Goal: Transaction & Acquisition: Purchase product/service

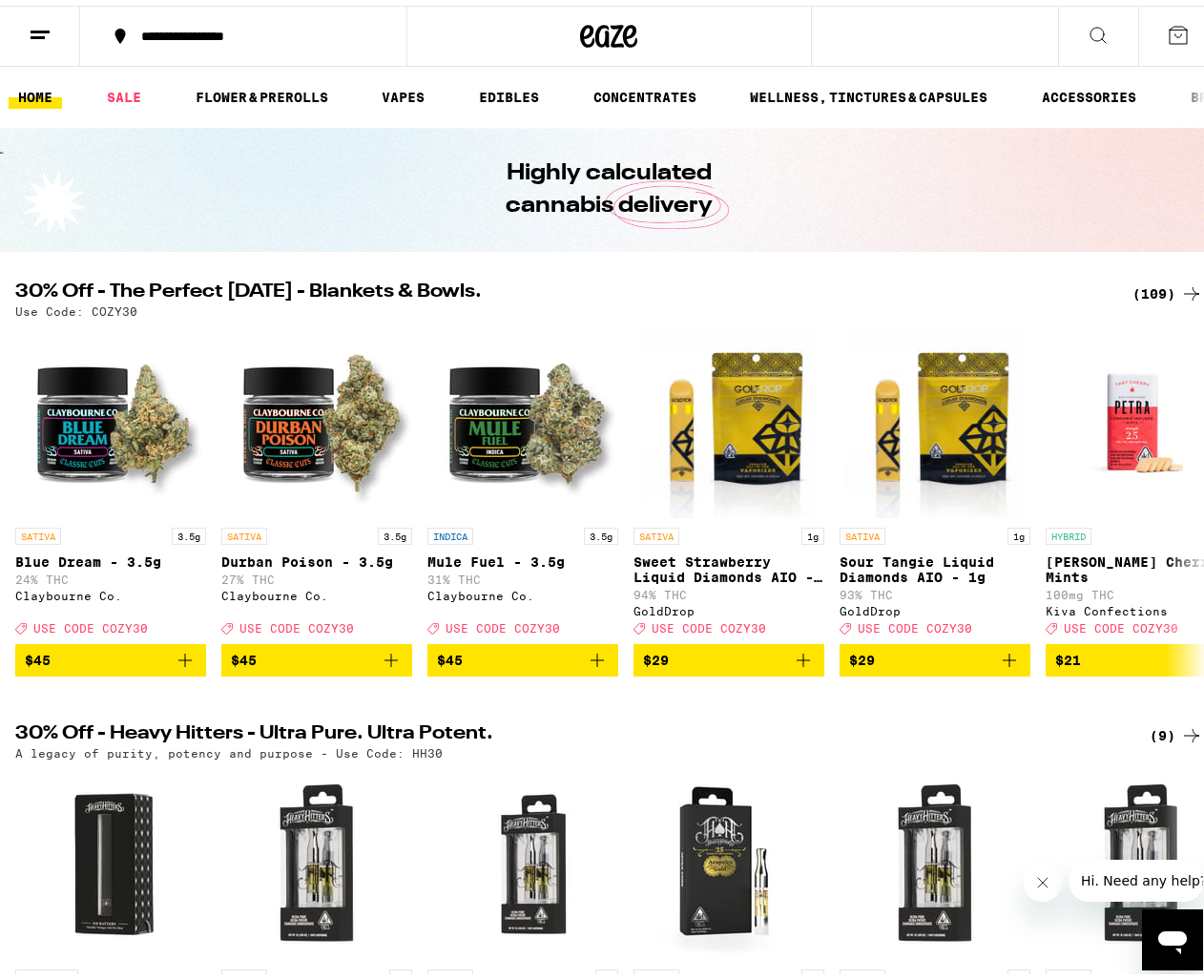
click at [1160, 281] on div "(109)" at bounding box center [1168, 288] width 71 height 23
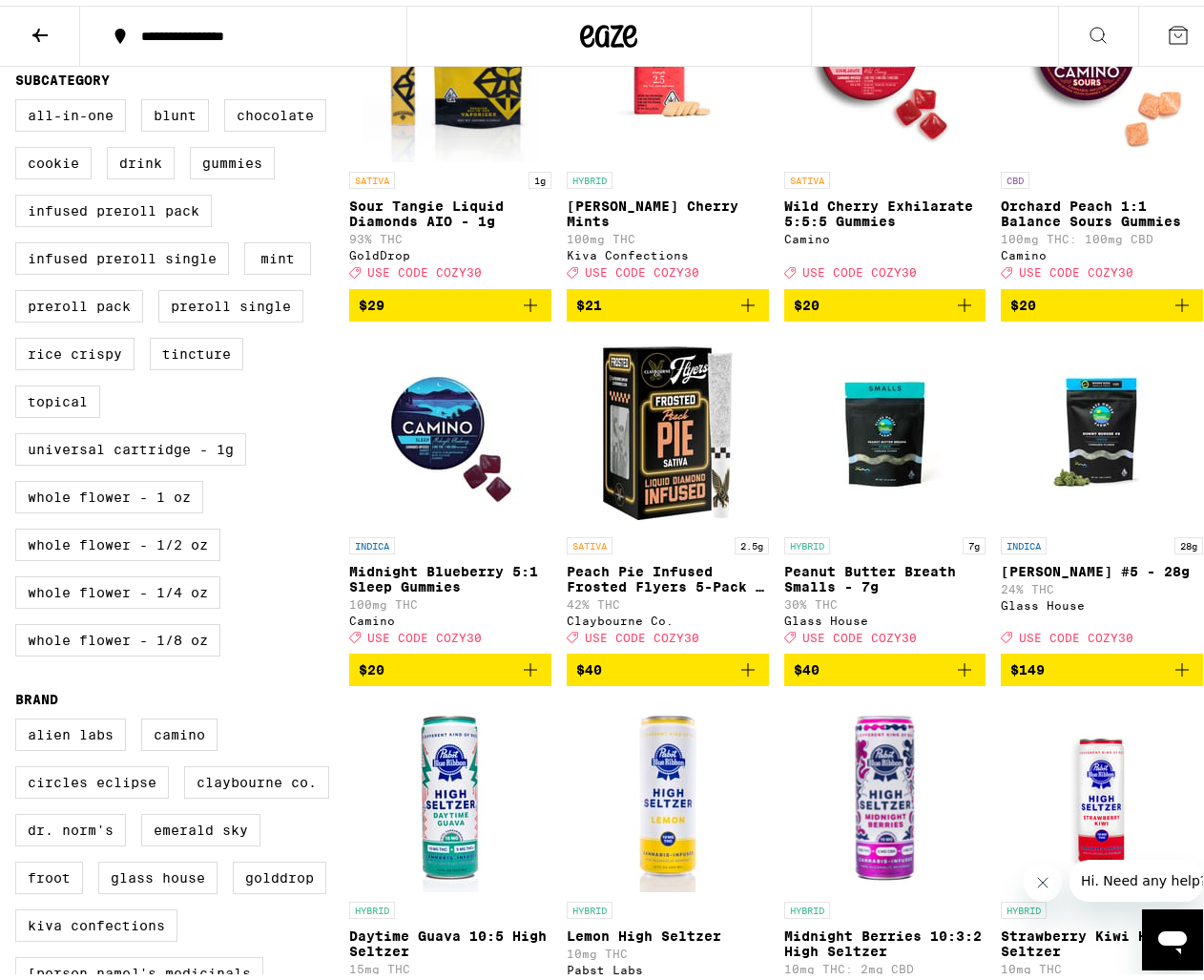
scroll to position [668, 0]
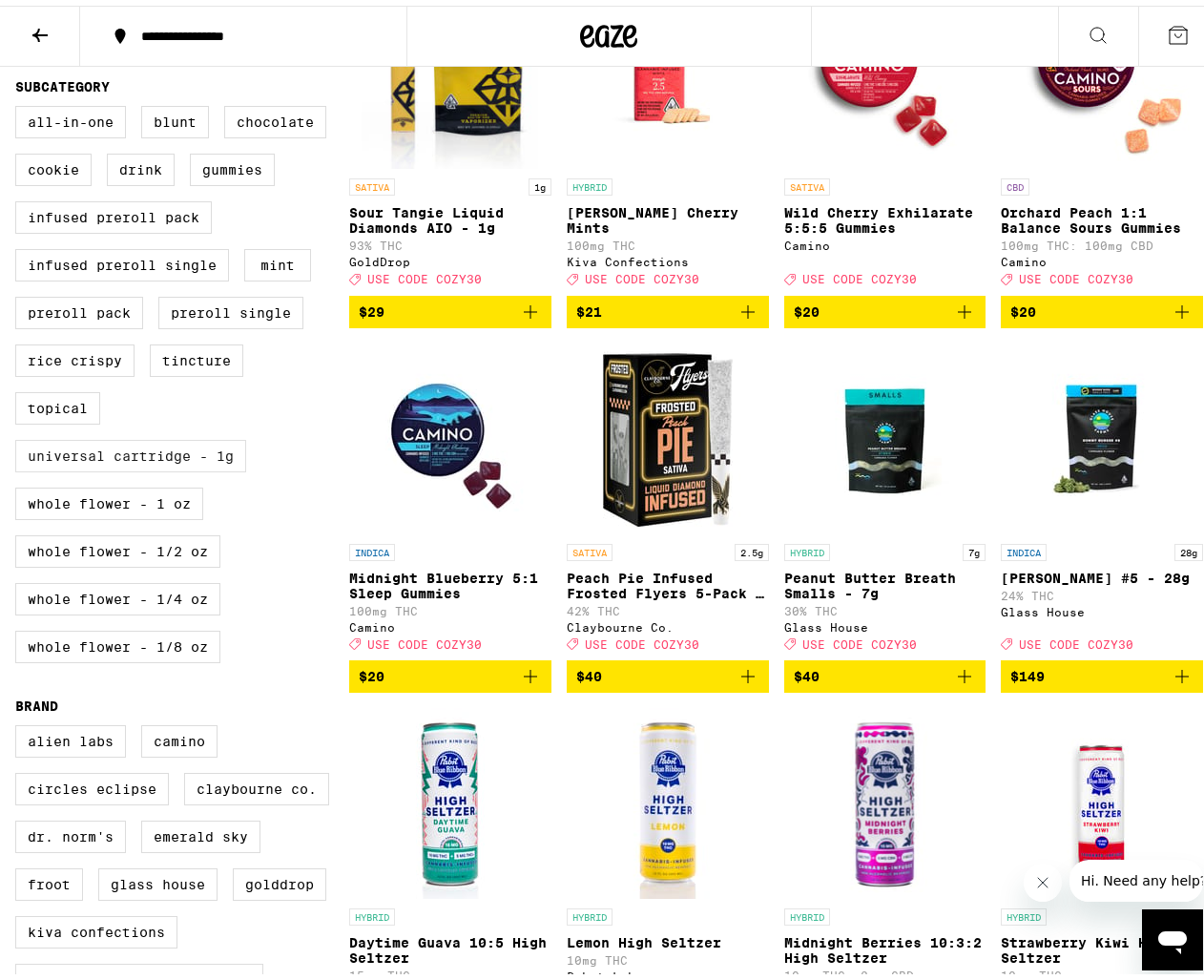
click at [214, 466] on label "Universal Cartridge - 1g" at bounding box center [130, 450] width 231 height 32
click at [20, 104] on input "Universal Cartridge - 1g" at bounding box center [19, 103] width 1 height 1
checkbox input "true"
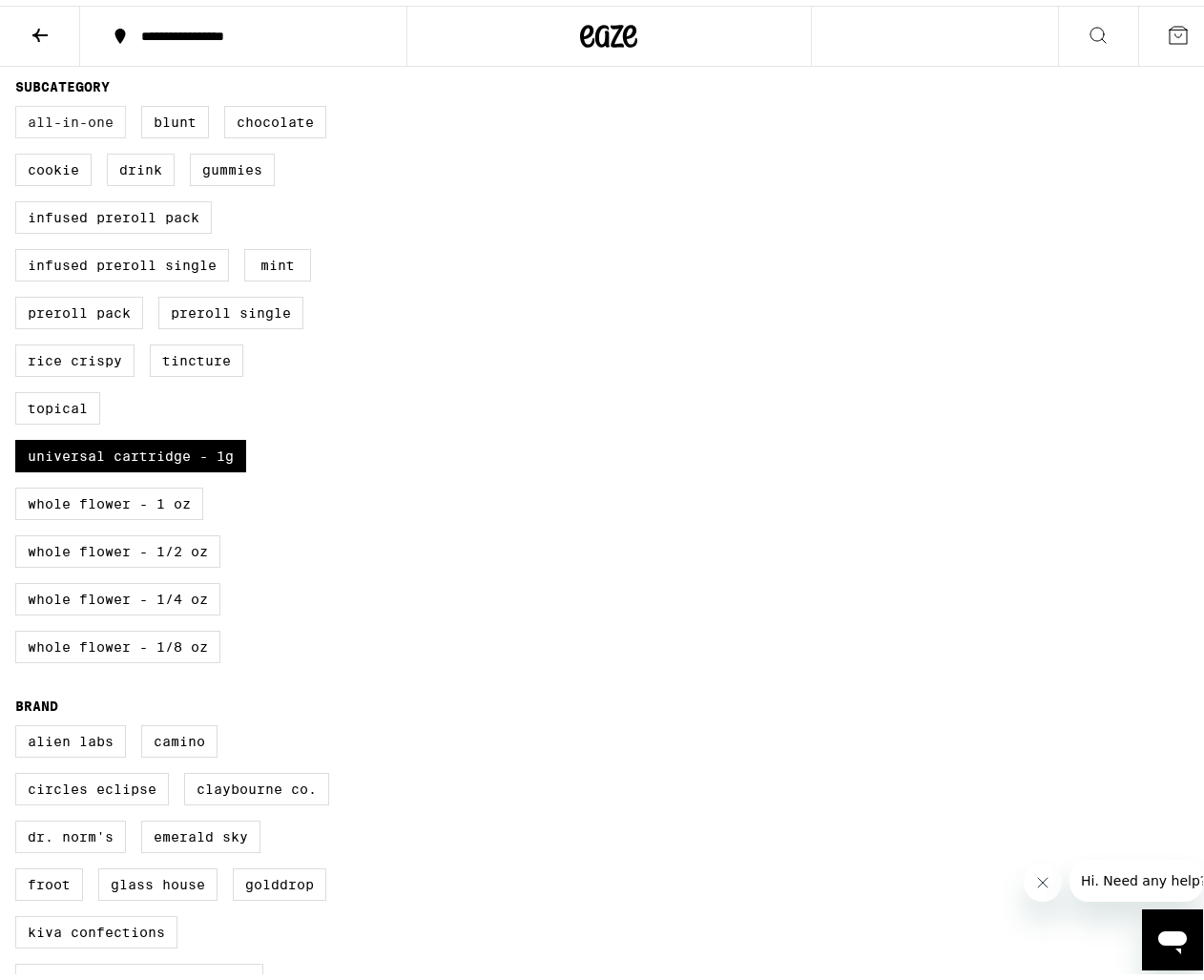
click at [92, 132] on label "All-In-One" at bounding box center [71, 116] width 111 height 32
click at [20, 104] on input "All-In-One" at bounding box center [19, 103] width 1 height 1
checkbox input "true"
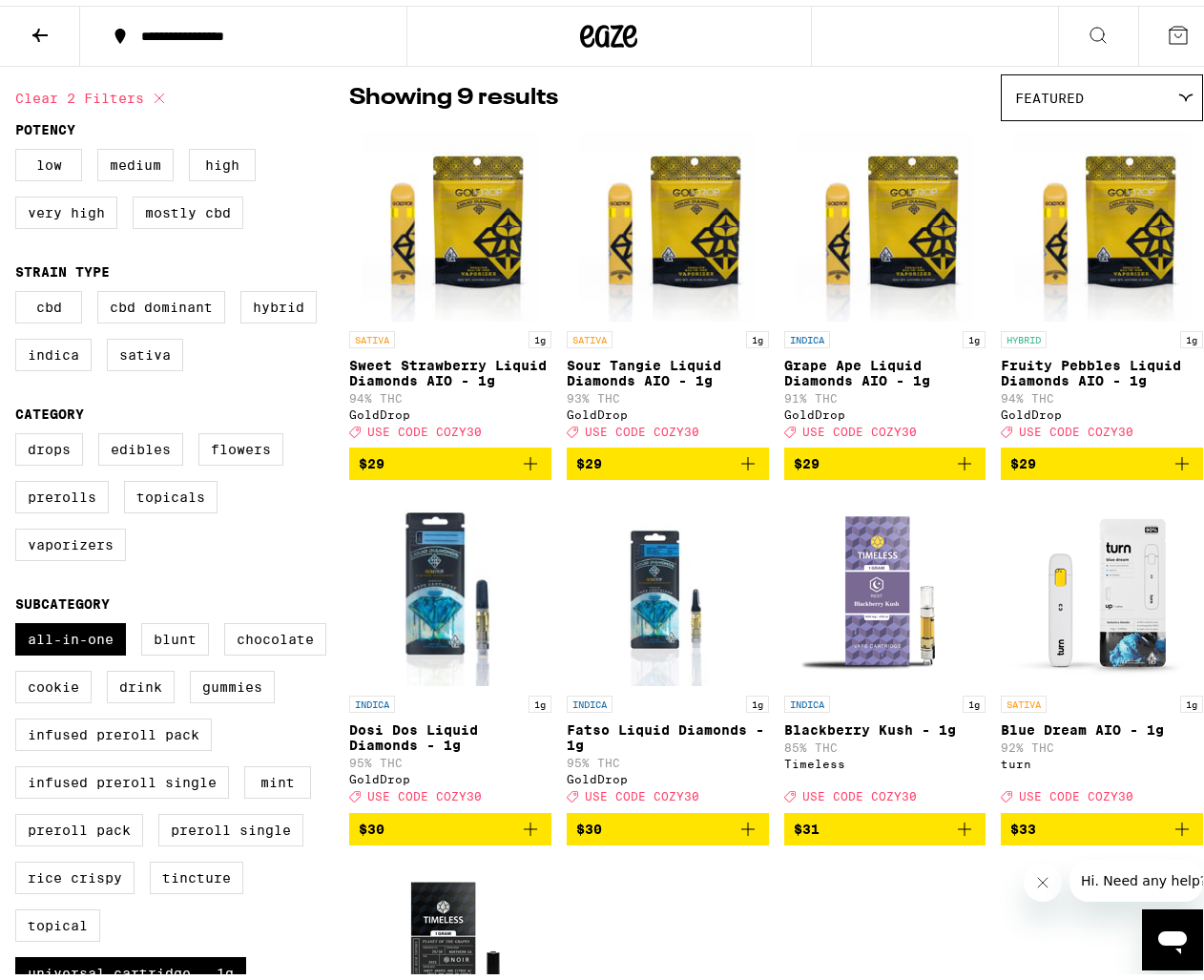
scroll to position [477, 0]
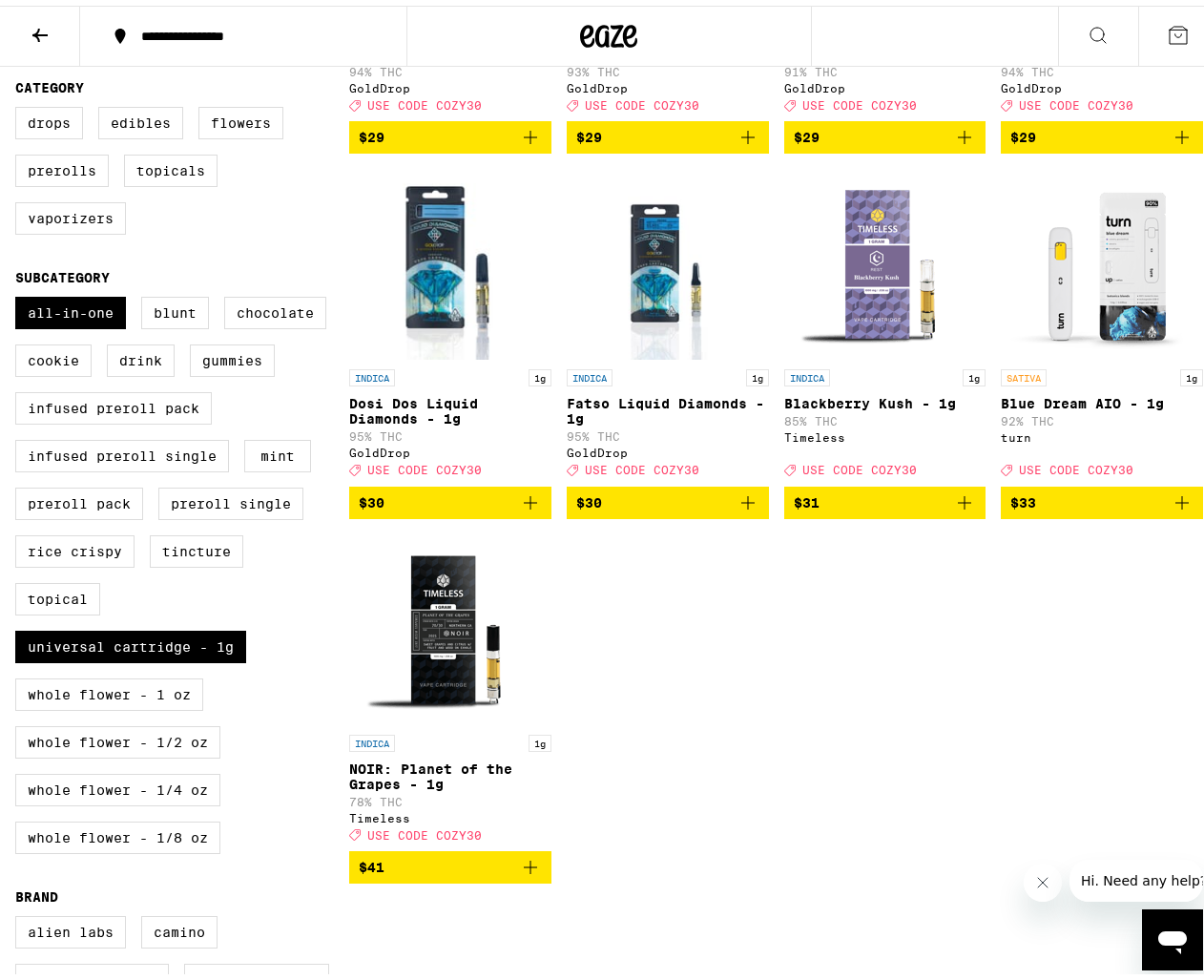
click at [958, 508] on icon "Add to bag" at bounding box center [965, 497] width 23 height 23
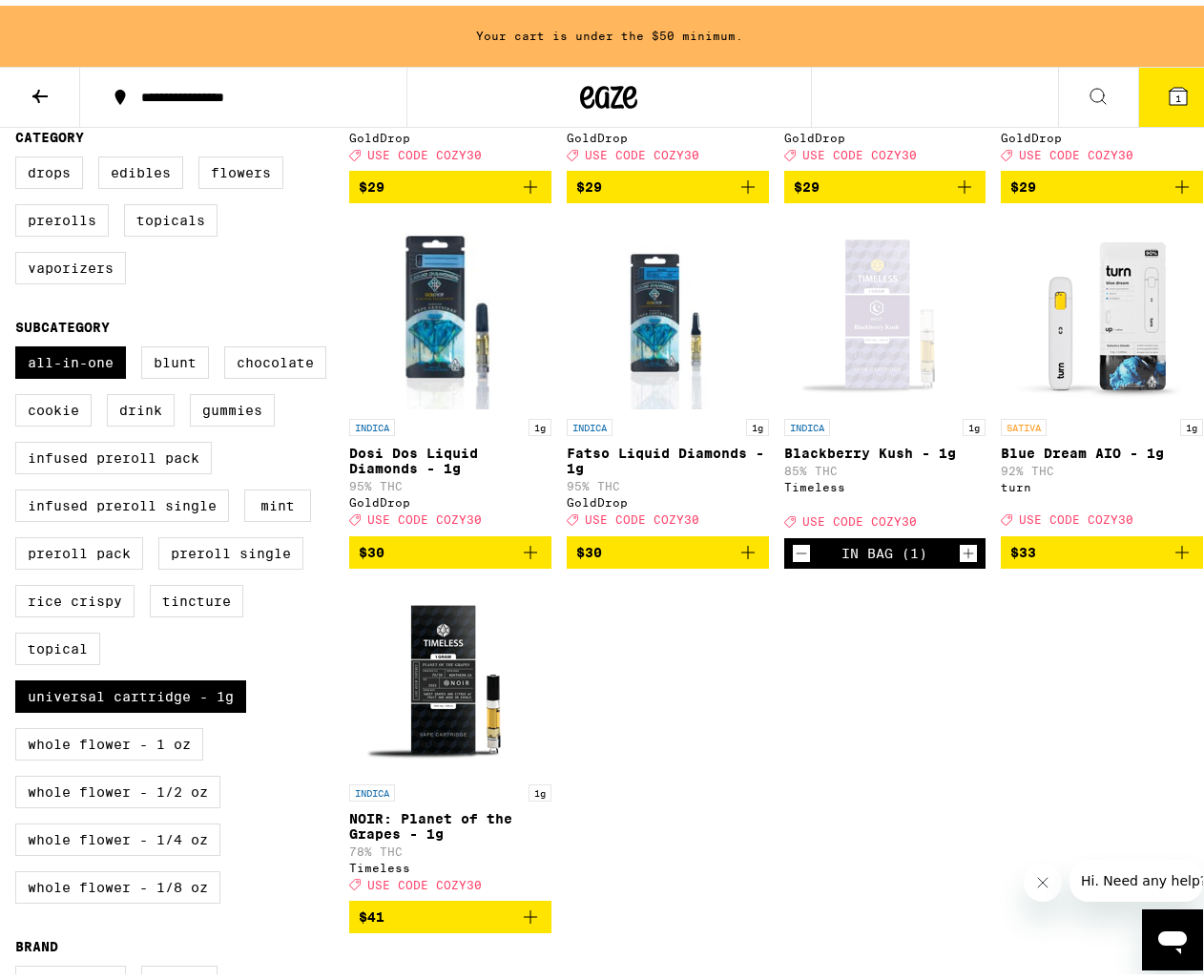
scroll to position [538, 0]
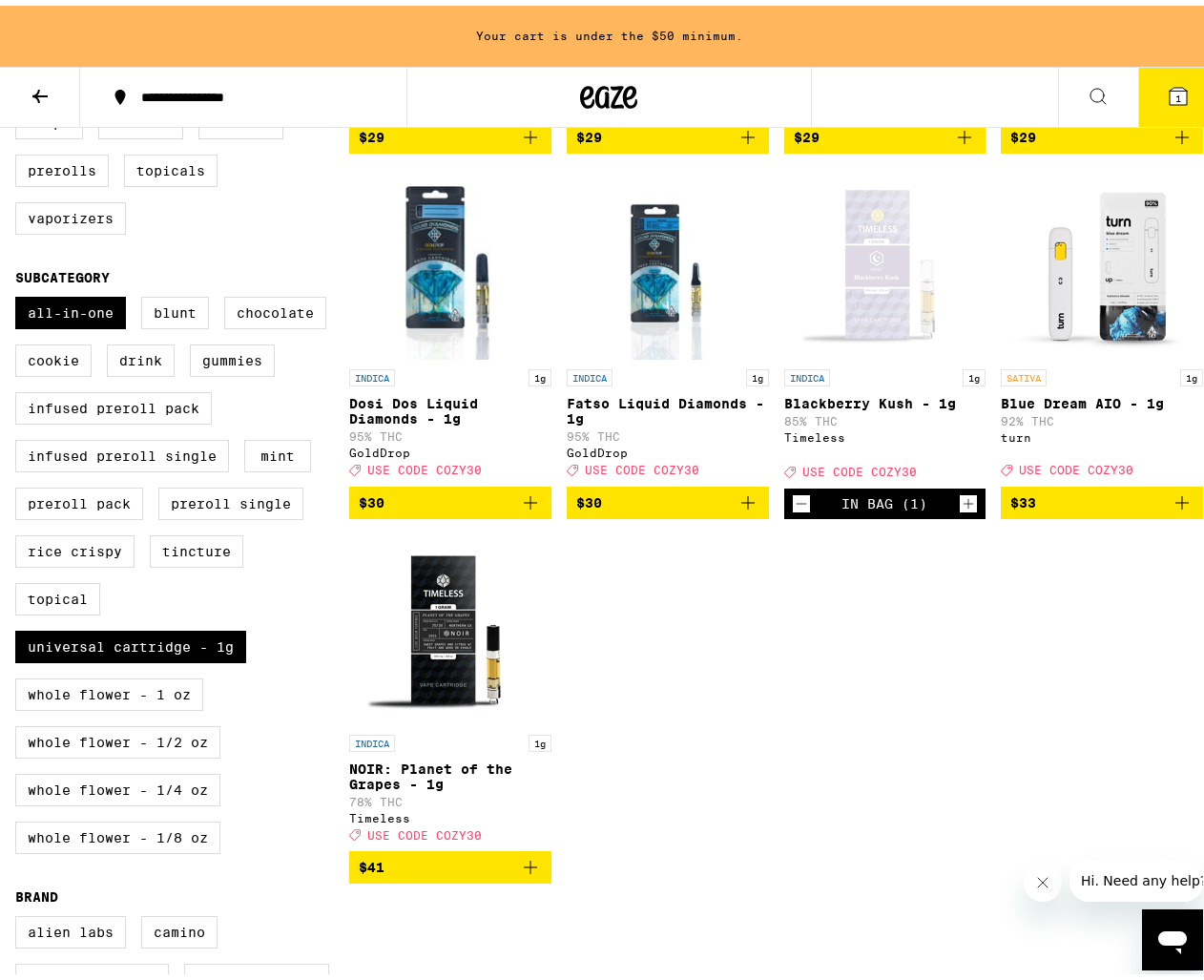
click at [529, 508] on icon "Add to bag" at bounding box center [530, 497] width 23 height 23
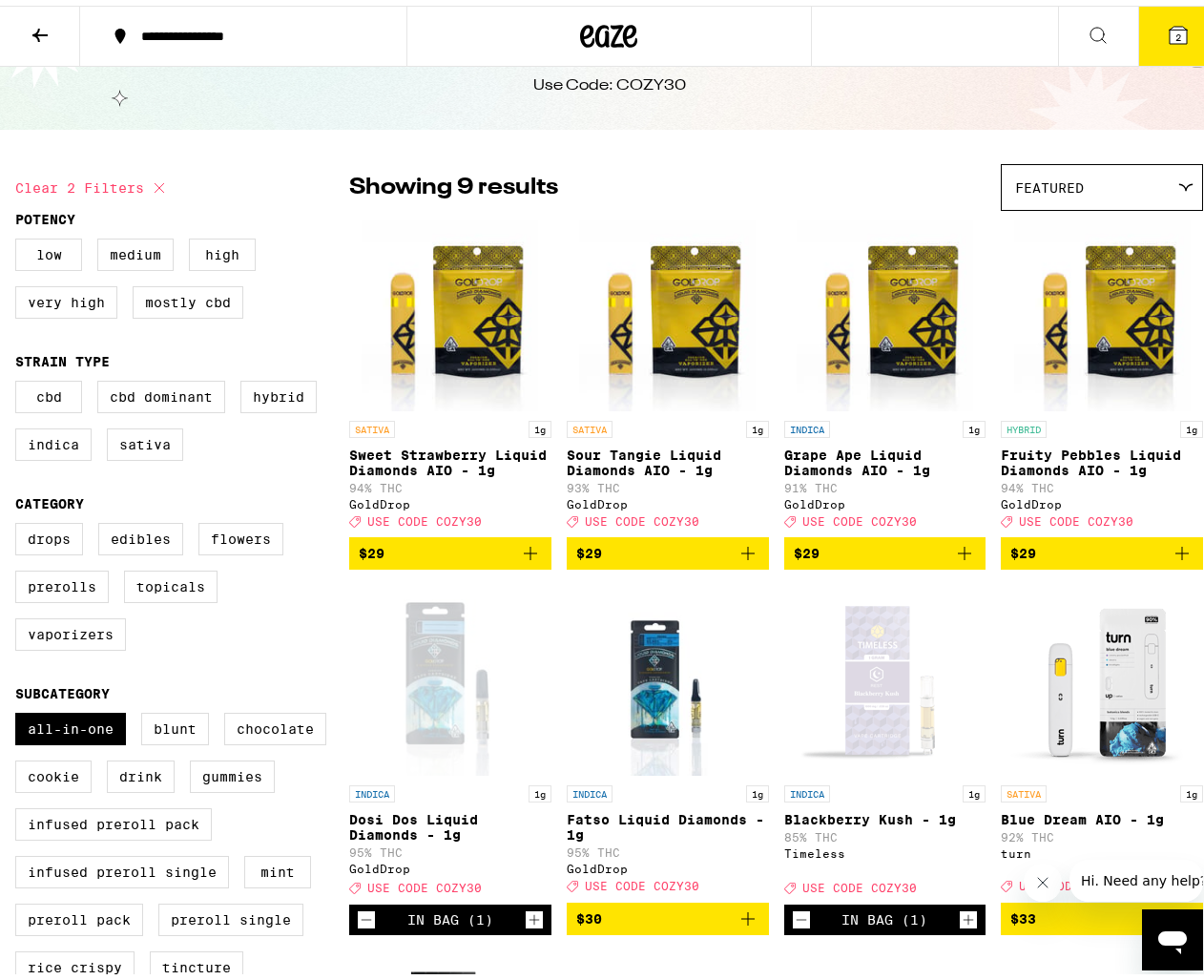
scroll to position [0, 0]
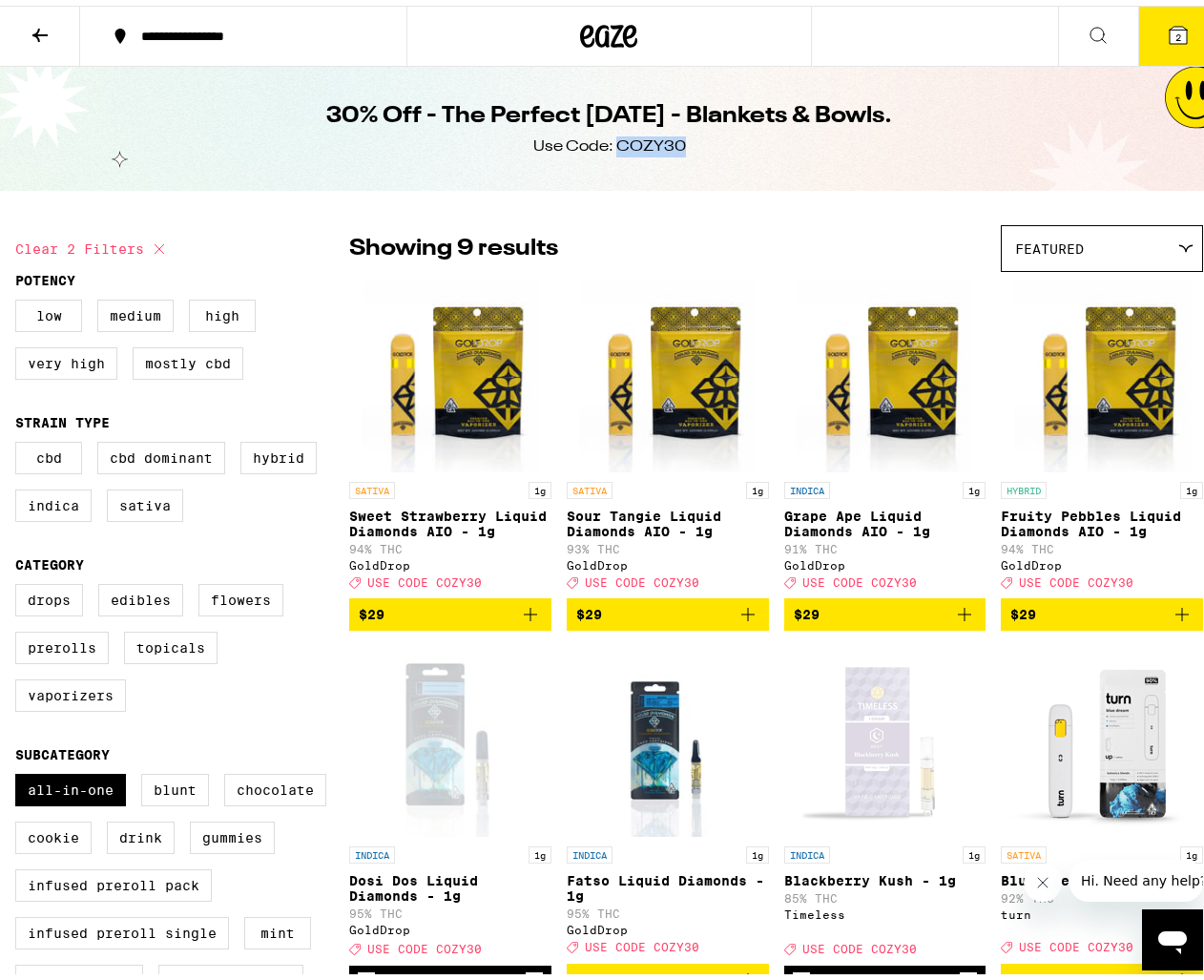
drag, startPoint x: 665, startPoint y: 140, endPoint x: 610, endPoint y: 137, distance: 55.1
click at [610, 137] on div "30% Off - The Perfect [DATE] - Blankets & Bowls. Use Code: COZY30" at bounding box center [609, 123] width 733 height 124
copy div "COZY30"
click at [1156, 15] on button "2" at bounding box center [1178, 30] width 80 height 59
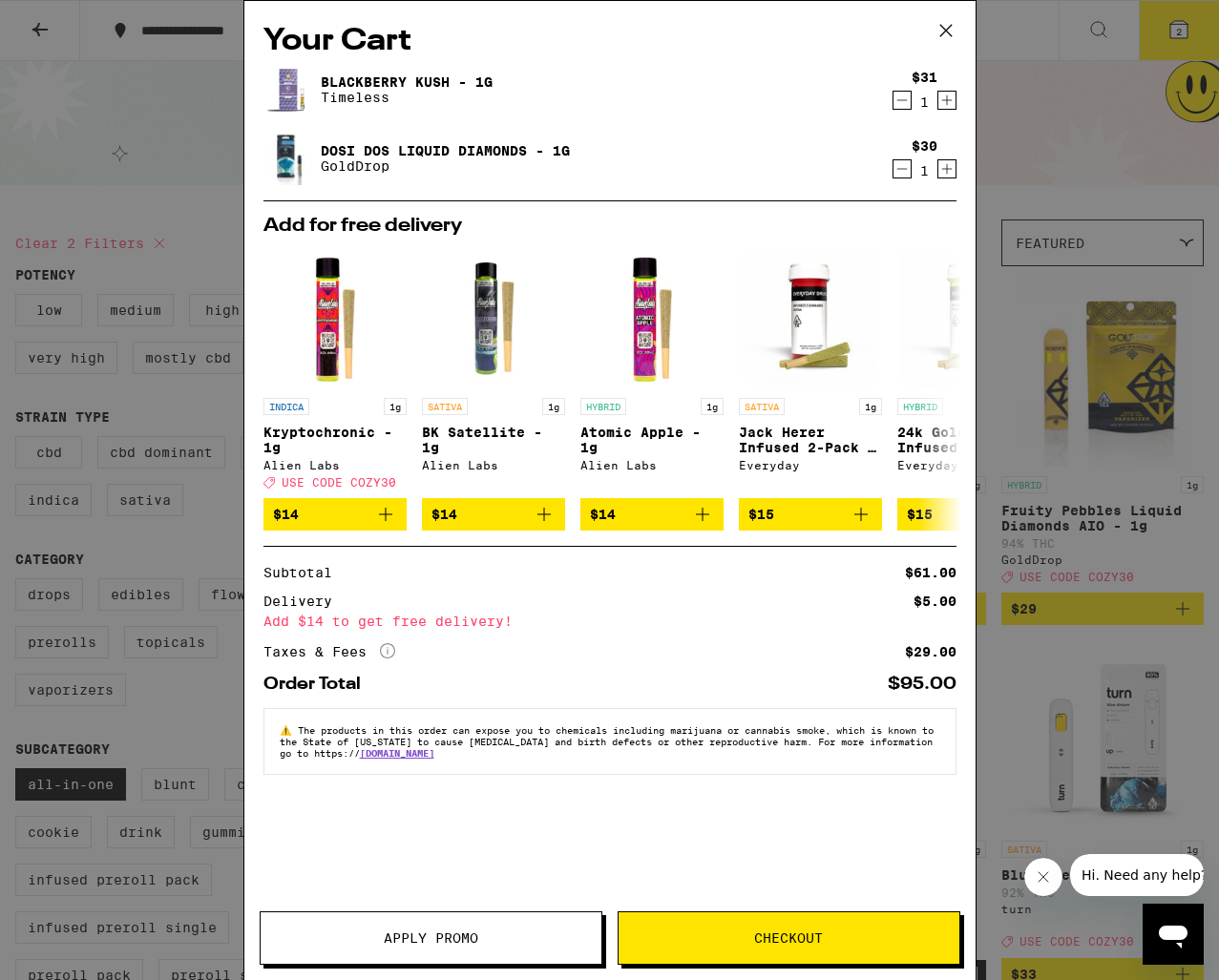
click at [428, 936] on span "Apply Promo" at bounding box center [430, 938] width 94 height 14
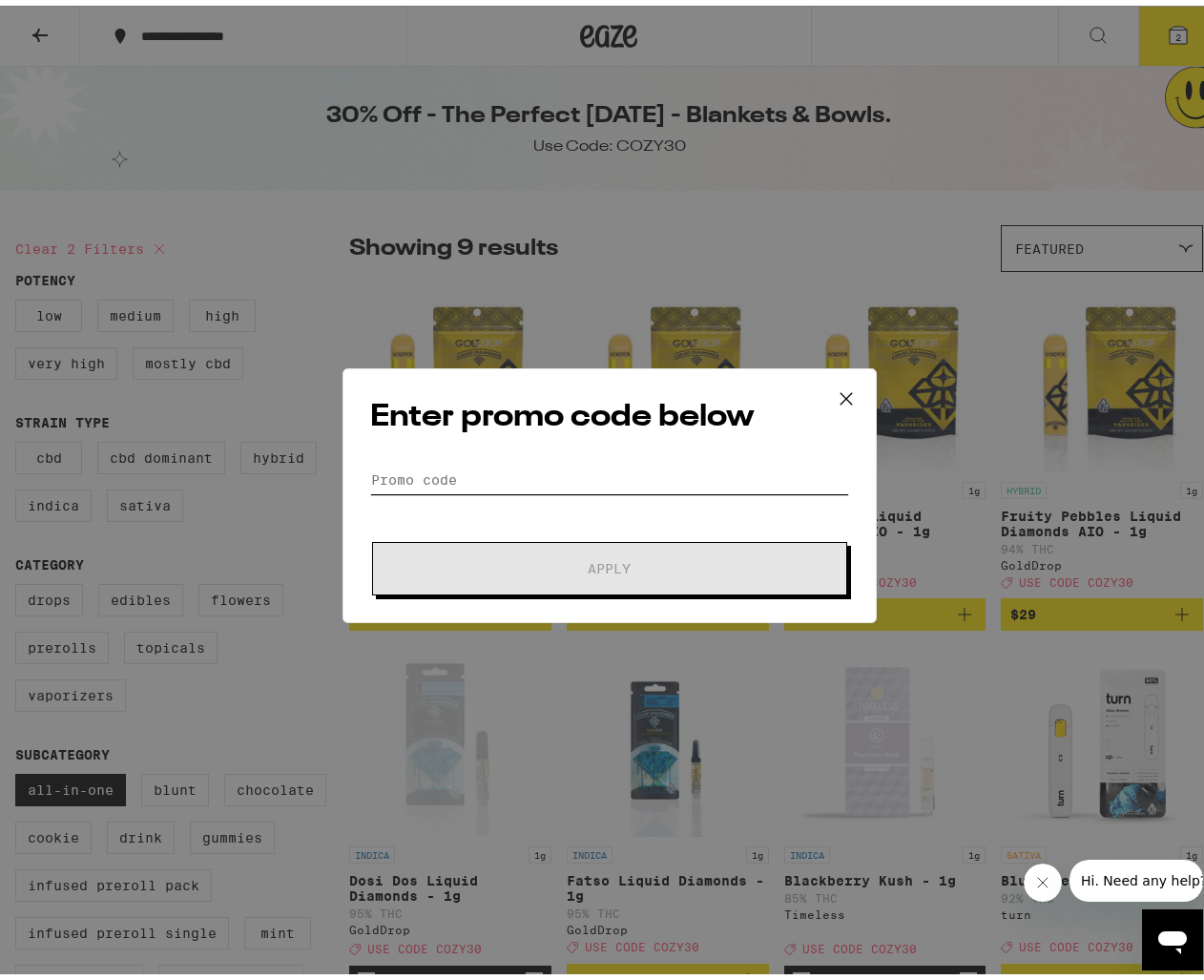
paste input "COZY30"
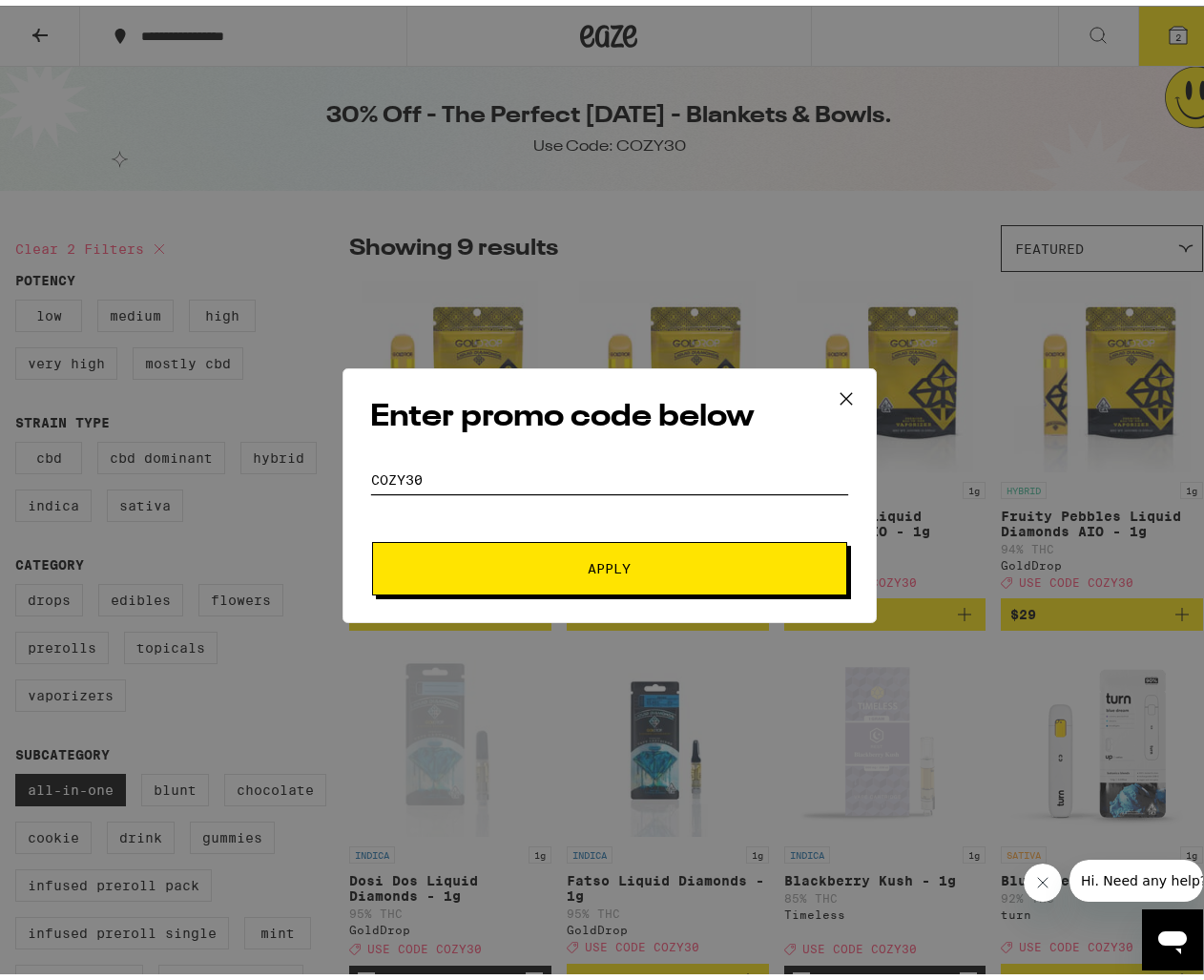
type input "COZY30"
click at [525, 563] on span "Apply" at bounding box center [609, 563] width 344 height 14
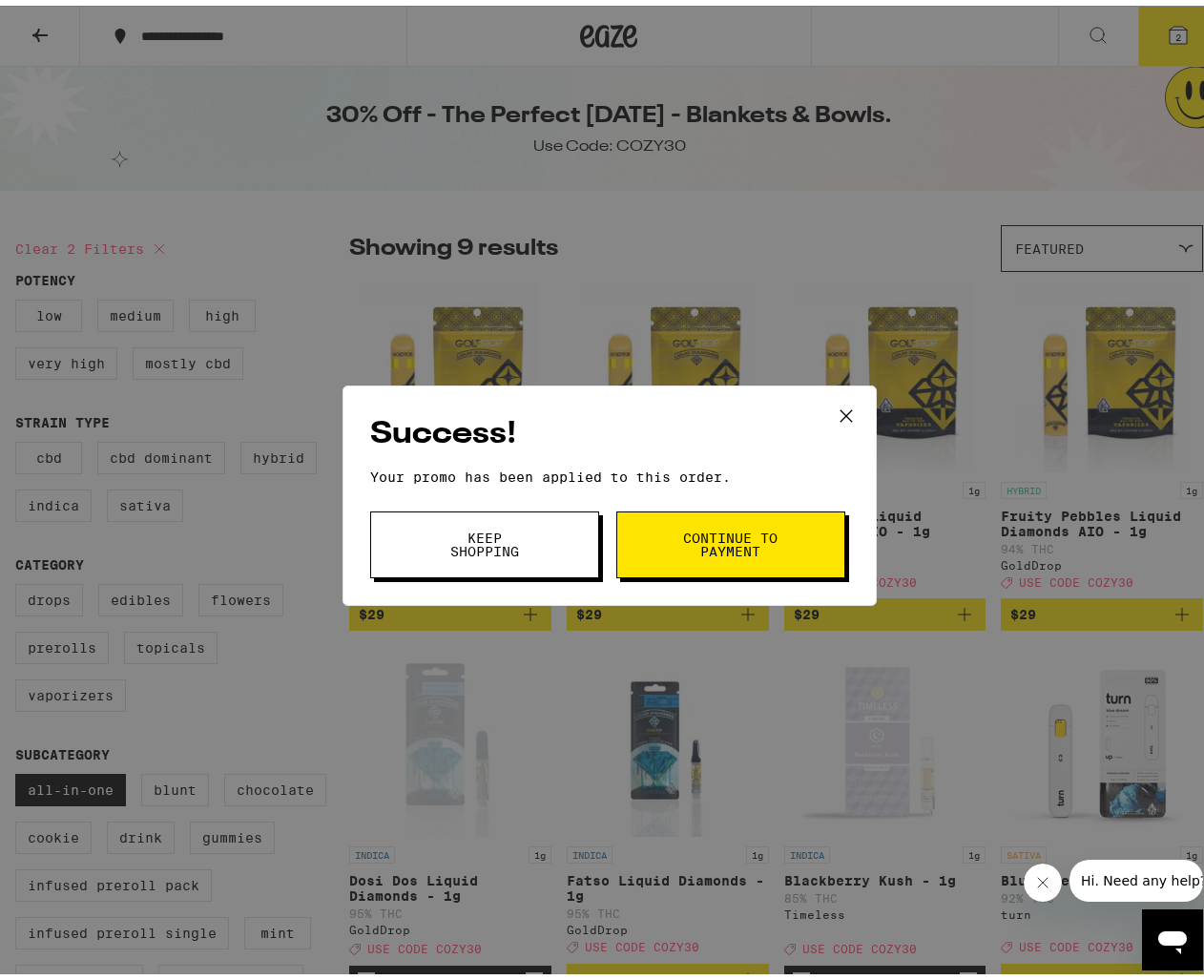
click at [821, 417] on button at bounding box center [846, 411] width 59 height 61
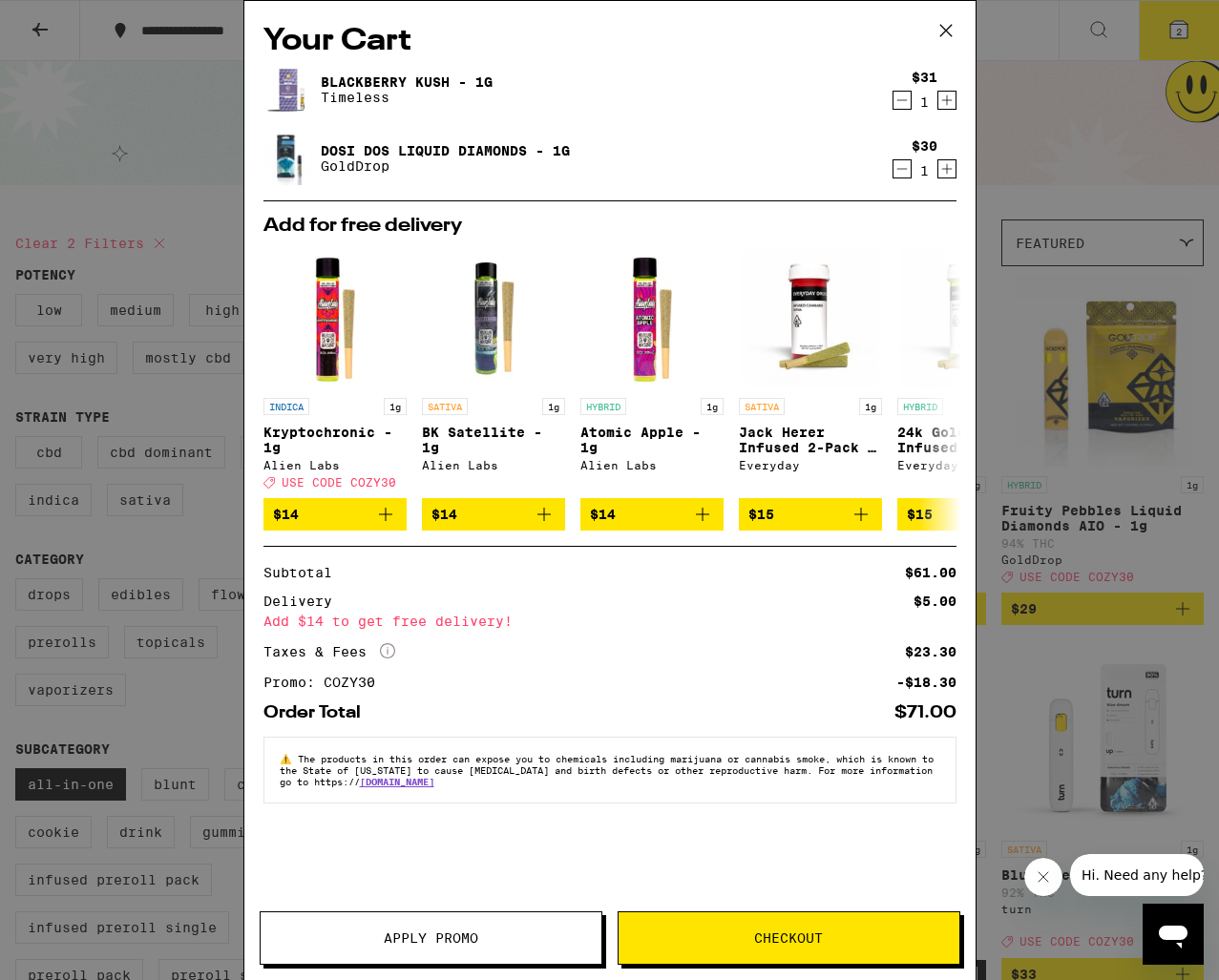
drag, startPoint x: 713, startPoint y: 926, endPoint x: 710, endPoint y: 941, distance: 15.3
click at [710, 941] on button "Checkout" at bounding box center [789, 937] width 343 height 54
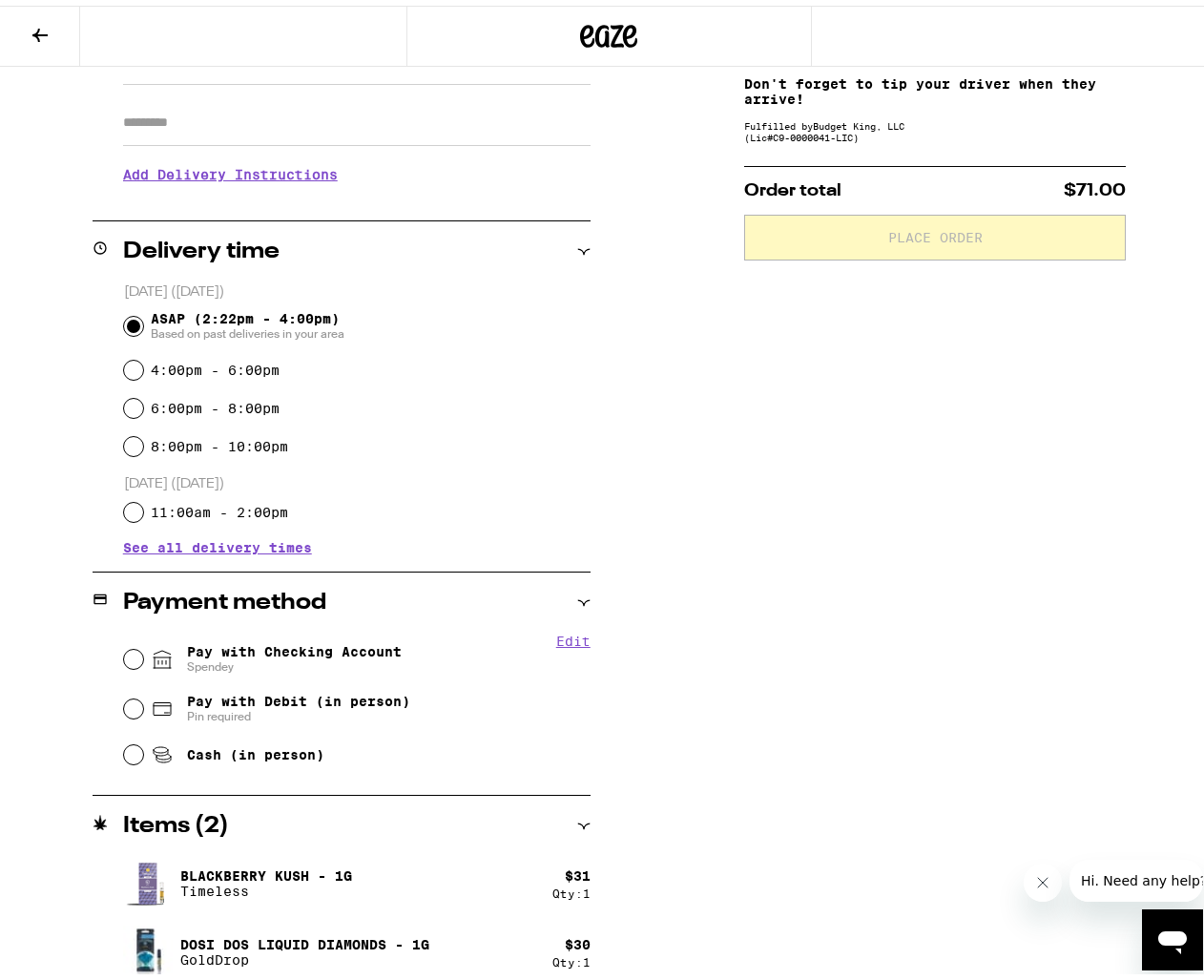
scroll to position [325, 0]
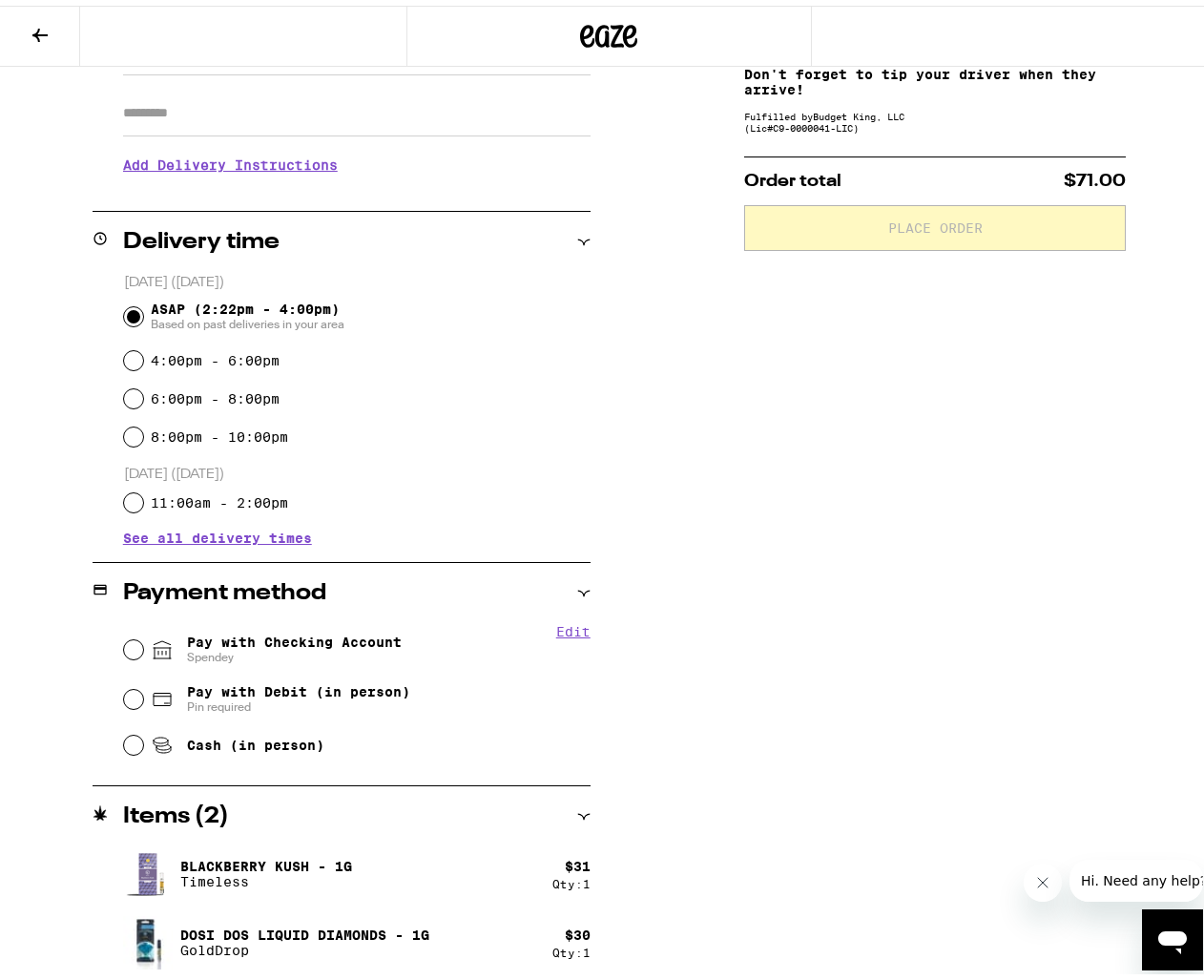
click at [145, 635] on div "Pay with Checking Account Spendey" at bounding box center [356, 643] width 466 height 50
click at [142, 652] on div "Pay with Checking Account Spendey" at bounding box center [356, 643] width 466 height 50
click at [128, 645] on input "Pay with Checking Account Spendey" at bounding box center [133, 644] width 19 height 19
radio input "true"
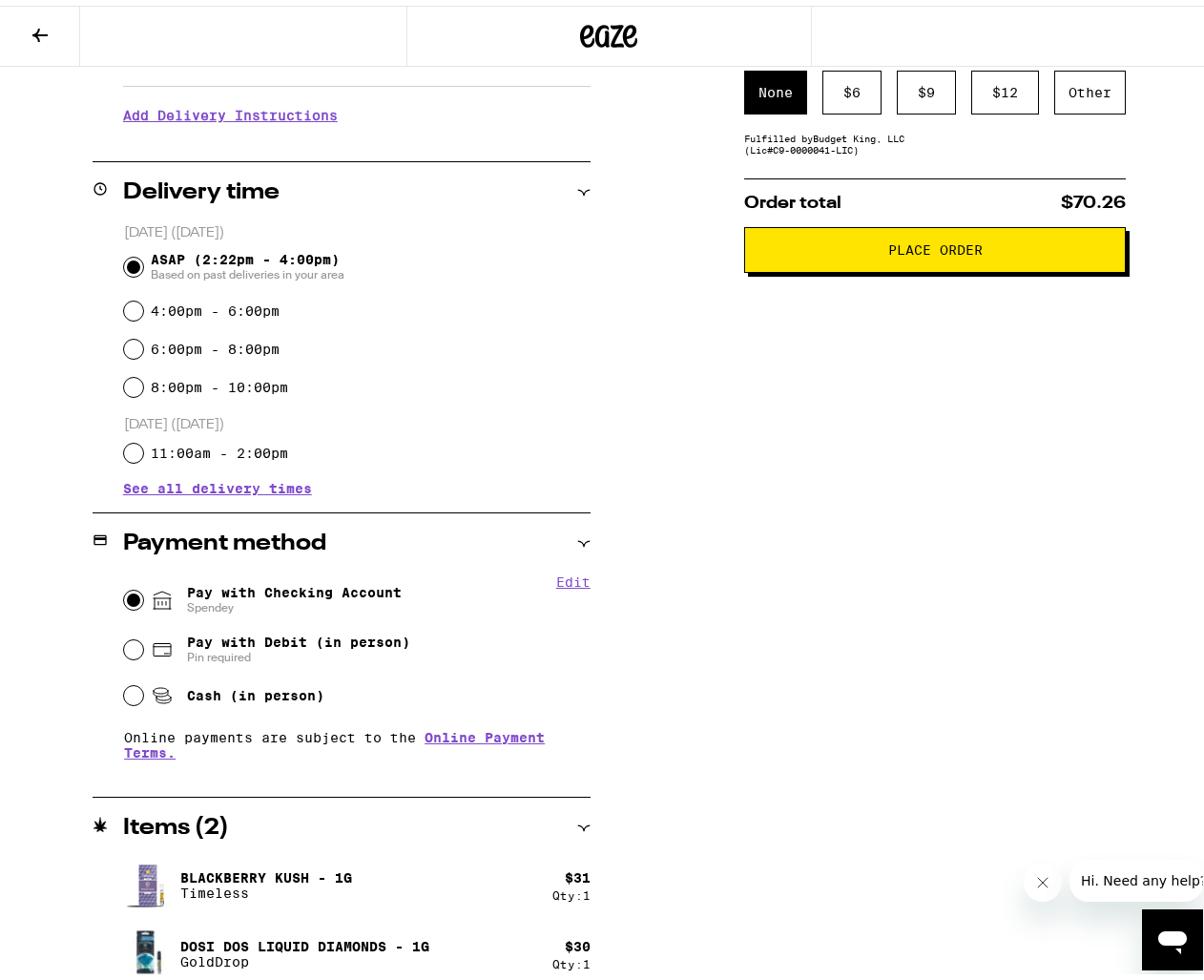
scroll to position [386, 0]
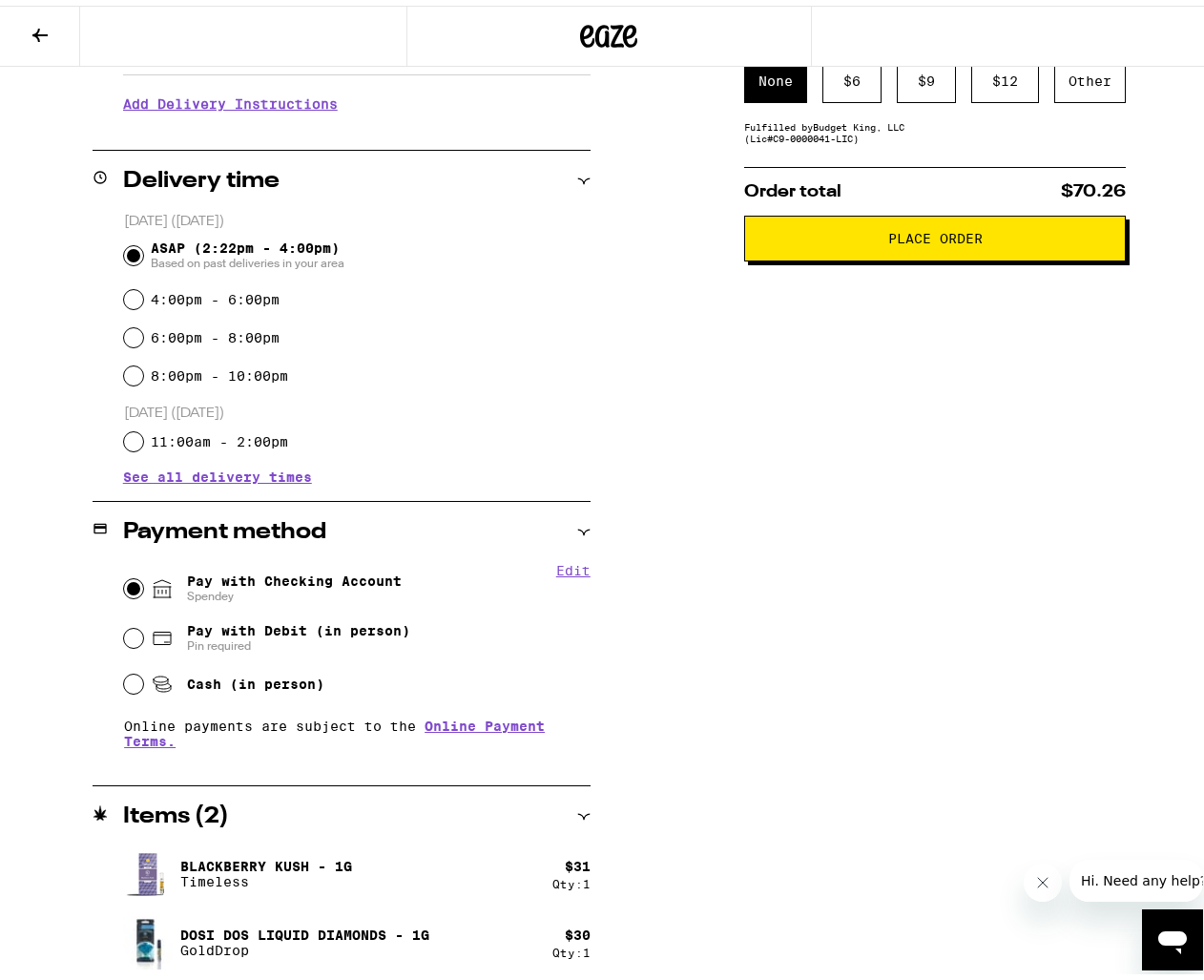
click at [894, 256] on button "Place Order" at bounding box center [935, 233] width 382 height 46
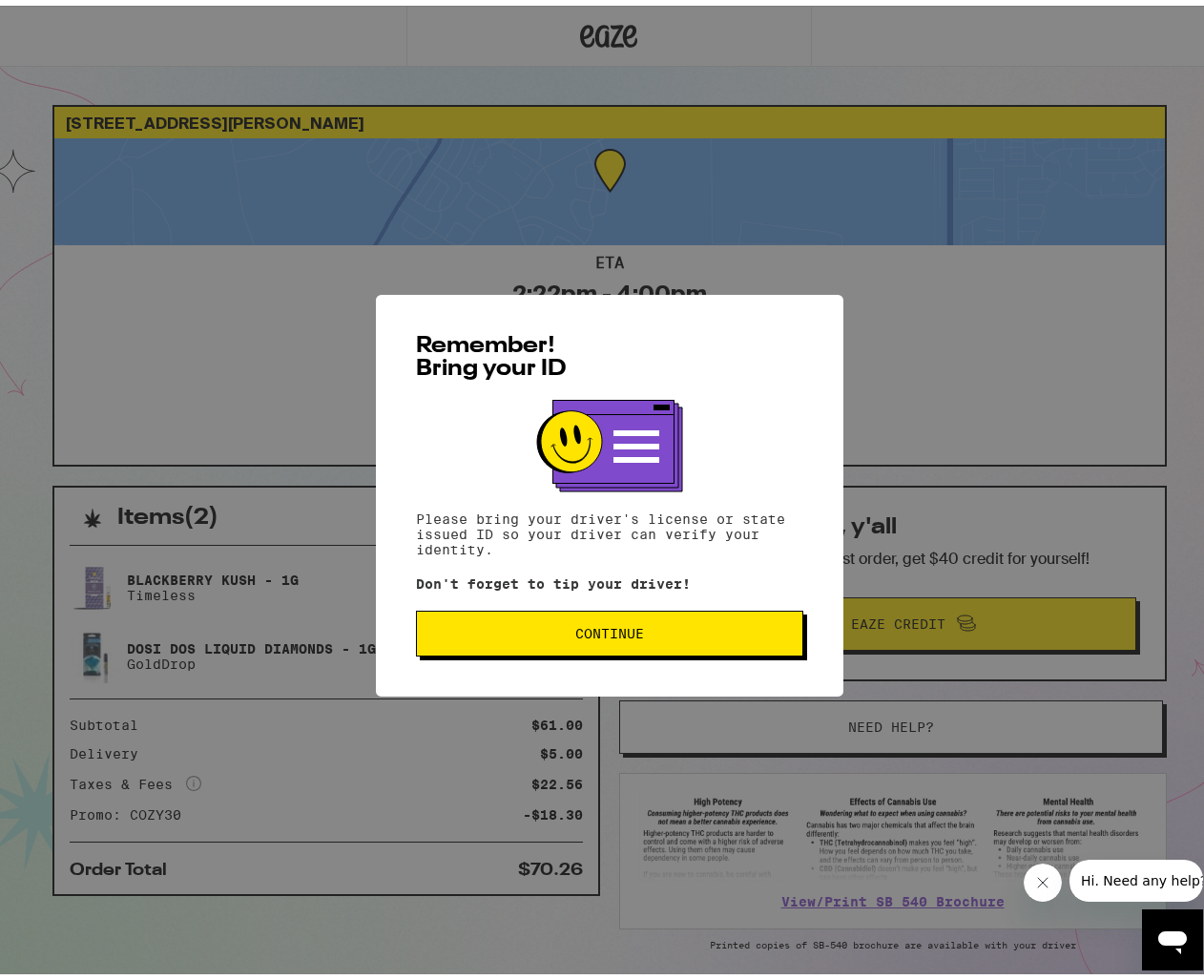
click at [556, 646] on button "Continue" at bounding box center [609, 627] width 387 height 46
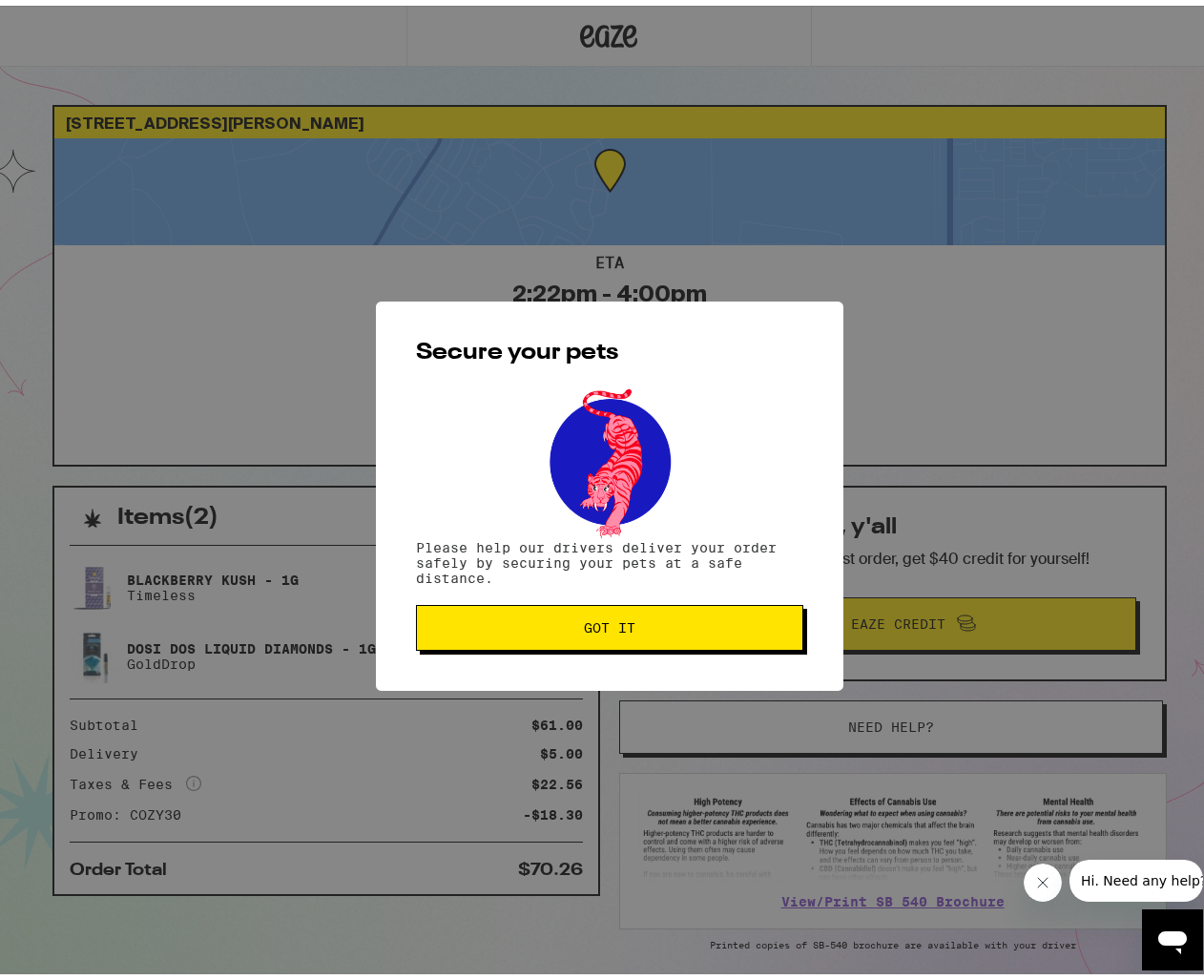
click at [556, 645] on button "Got it" at bounding box center [609, 622] width 387 height 46
